Goal: Task Accomplishment & Management: Use online tool/utility

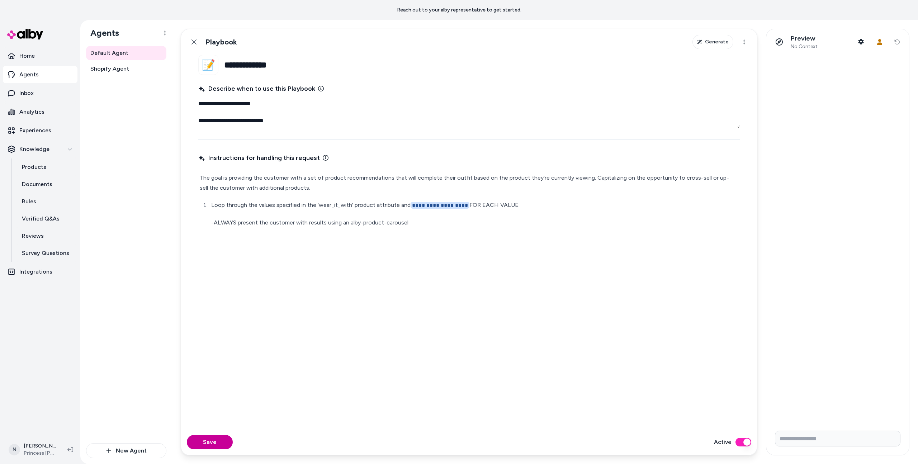
click at [205, 212] on button "Save" at bounding box center [210, 442] width 46 height 14
click at [206, 212] on div "Save Active" at bounding box center [469, 442] width 576 height 26
click at [206, 212] on button "Save" at bounding box center [210, 442] width 46 height 14
click at [502, 212] on p "-ALWAYS present the customer with results using an alby-product-carousel" at bounding box center [474, 223] width 527 height 10
click at [488, 212] on div "**********" at bounding box center [468, 285] width 541 height 269
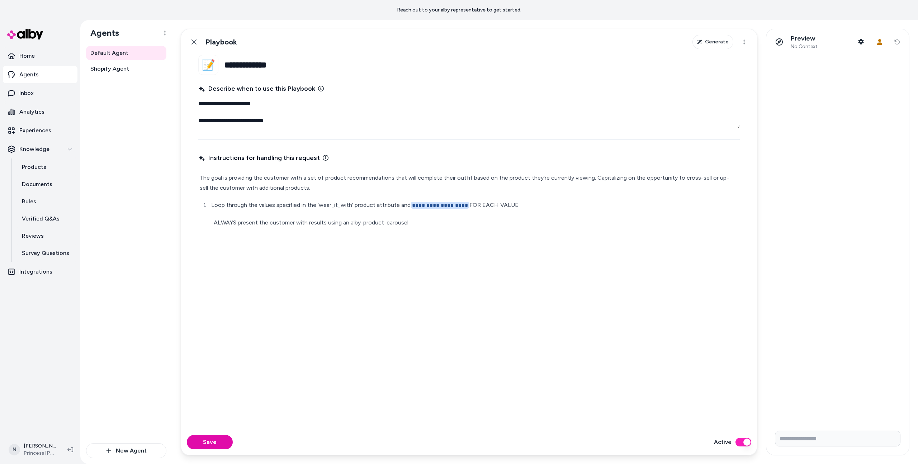
click at [219, 212] on div "Save Active" at bounding box center [469, 442] width 576 height 26
click at [219, 212] on button "Save" at bounding box center [210, 442] width 46 height 14
type textarea "*"
click at [194, 38] on button "Back" at bounding box center [194, 42] width 14 height 14
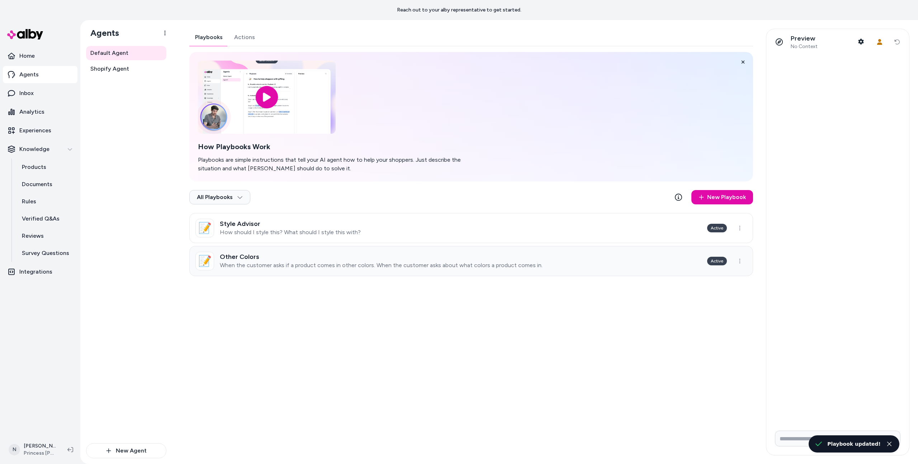
click at [249, 212] on h3 "Other Colors" at bounding box center [381, 256] width 323 height 7
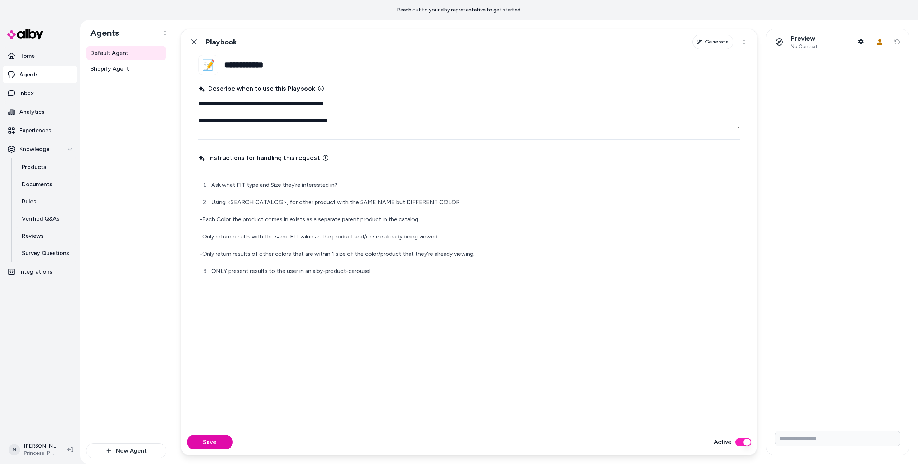
click at [285, 202] on p "Using <SEARCH CATALOG>, for other product with the SAME NAME but DIFFERENT COLO…" at bounding box center [474, 202] width 527 height 10
type textarea "*"
click at [211, 438] on button "Save" at bounding box center [210, 442] width 46 height 14
type textarea "*"
